Goal: Transaction & Acquisition: Purchase product/service

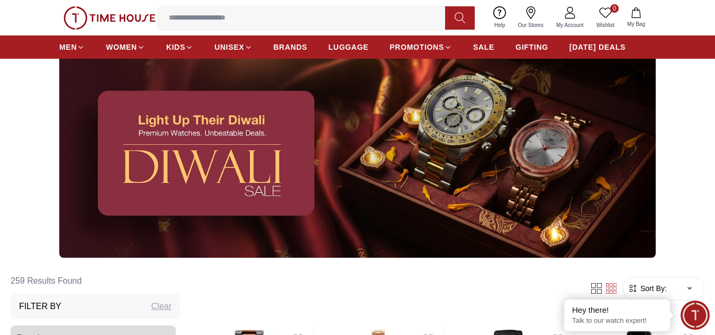
scroll to position [265, 0]
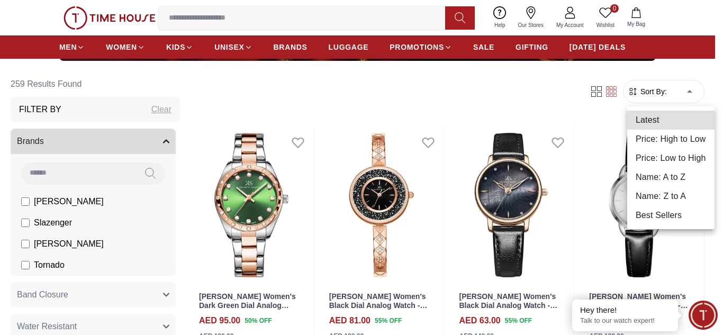
click at [669, 160] on li "Price: Low to High" at bounding box center [670, 158] width 87 height 19
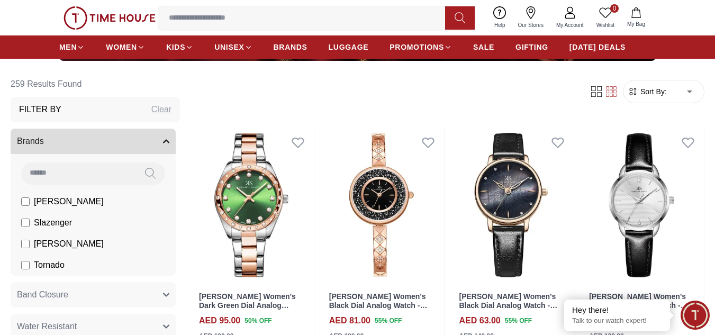
type input "*"
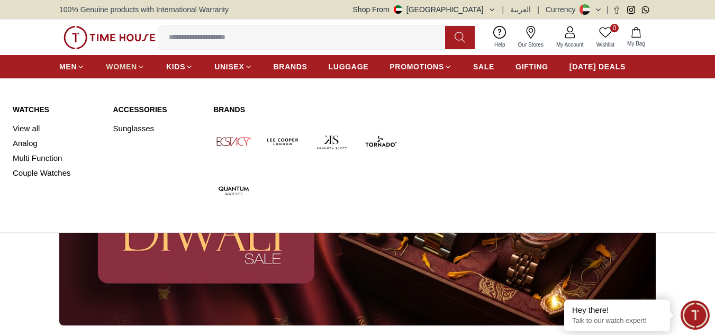
click at [139, 67] on icon at bounding box center [141, 67] width 8 height 8
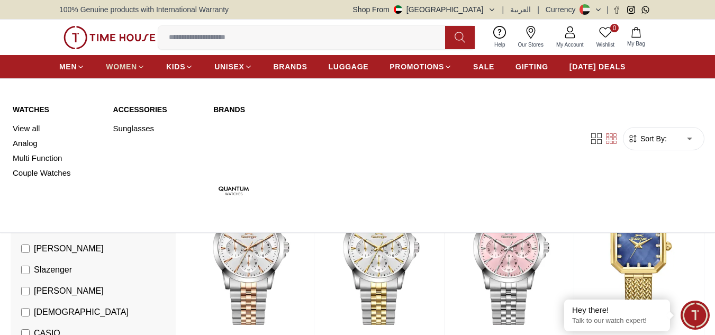
click at [130, 68] on span "WOMEN" at bounding box center [121, 66] width 31 height 11
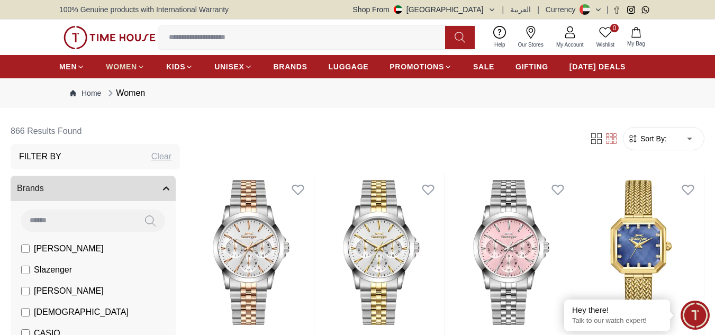
click at [130, 68] on span "WOMEN" at bounding box center [121, 66] width 31 height 11
click at [137, 63] on icon at bounding box center [141, 67] width 8 height 8
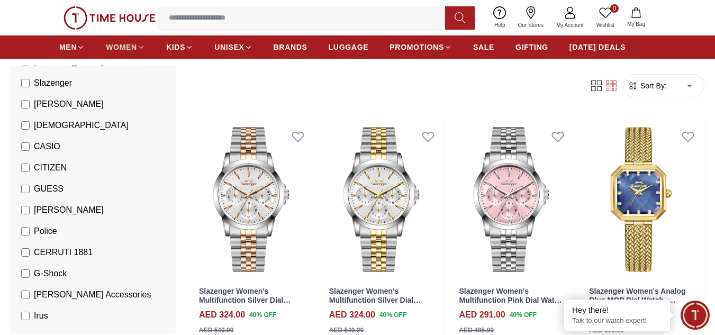
scroll to position [159, 0]
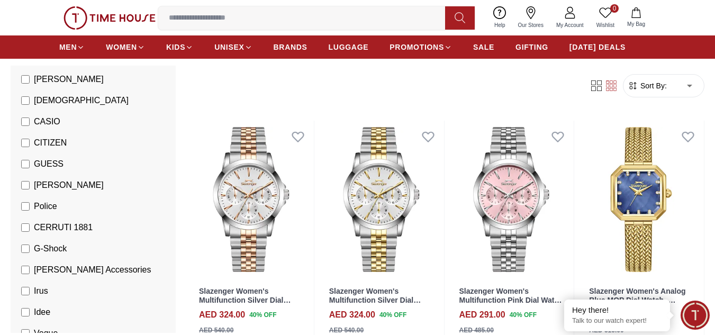
click at [660, 87] on span "Sort By:" at bounding box center [652, 85] width 29 height 11
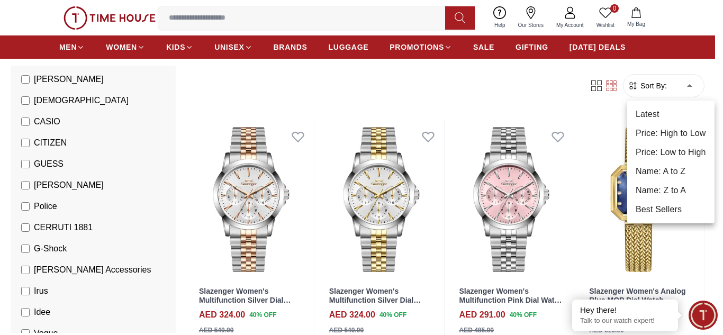
click at [671, 150] on li "Price: Low to High" at bounding box center [670, 152] width 87 height 19
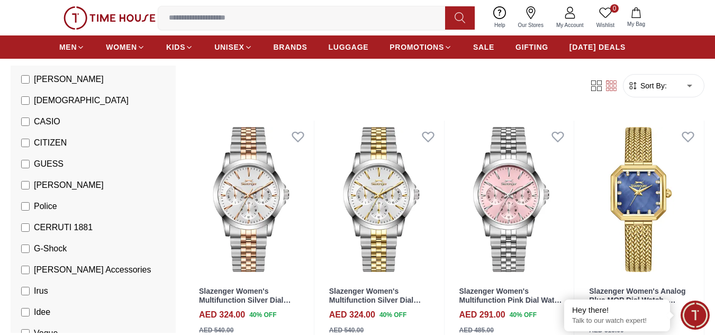
type input "*"
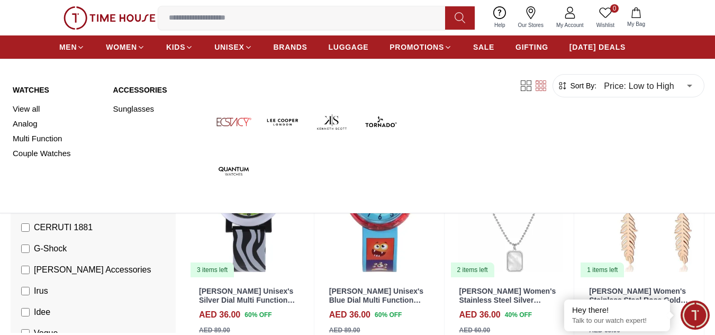
click at [31, 89] on link "Watches" at bounding box center [57, 90] width 88 height 11
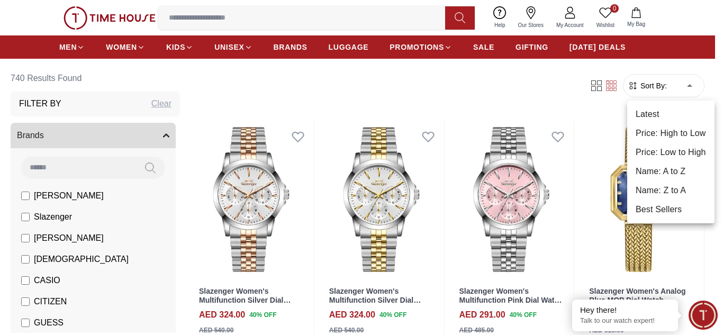
click at [670, 153] on li "Price: Low to High" at bounding box center [670, 152] width 87 height 19
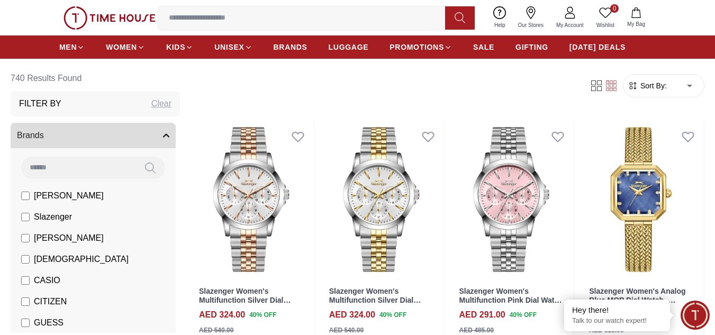
type input "*"
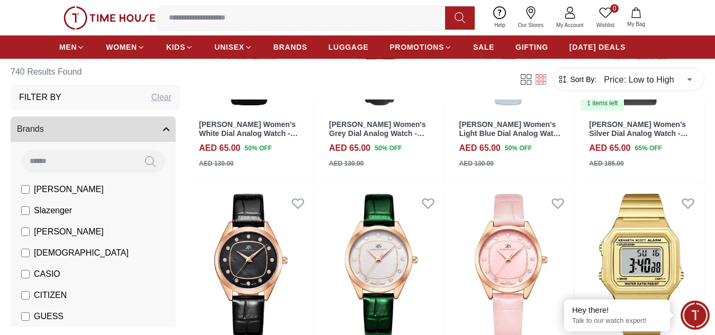
scroll to position [952, 0]
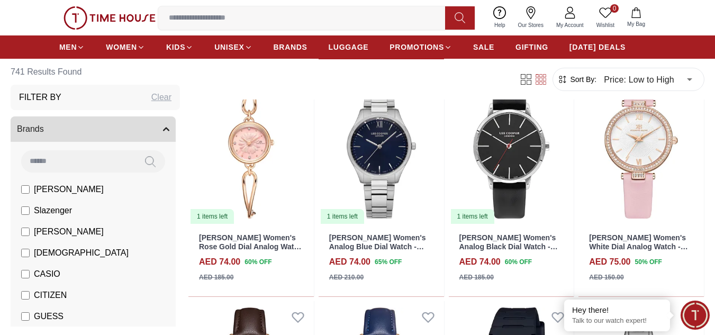
scroll to position [1693, 0]
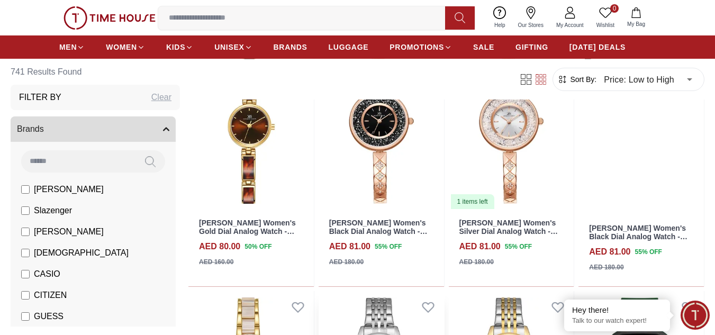
scroll to position [2910, 0]
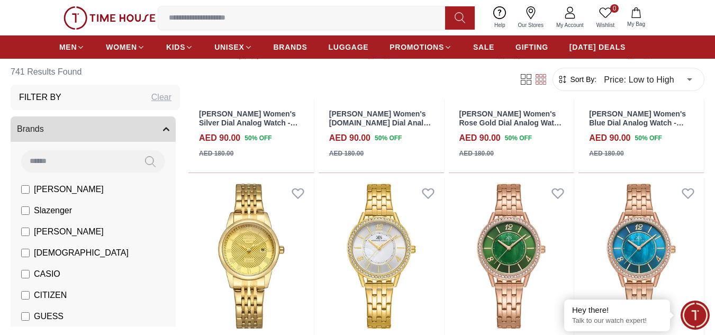
scroll to position [4445, 0]
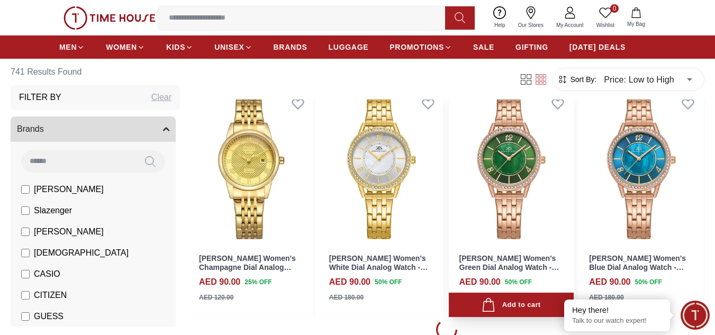
scroll to position [4762, 0]
